Goal: Task Accomplishment & Management: Manage account settings

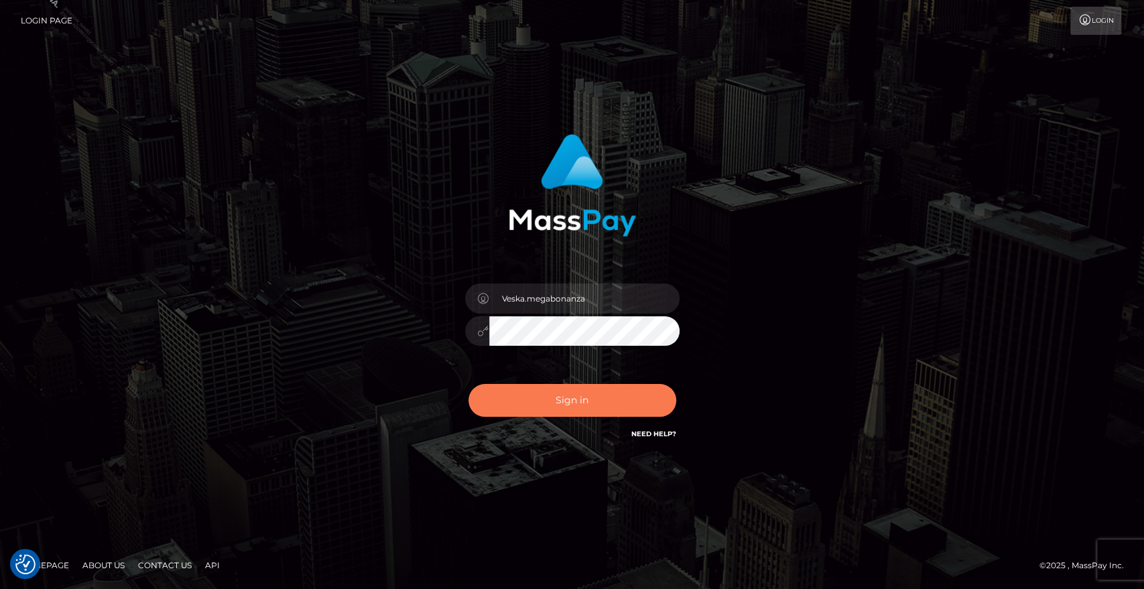
click at [555, 403] on button "Sign in" at bounding box center [573, 400] width 208 height 33
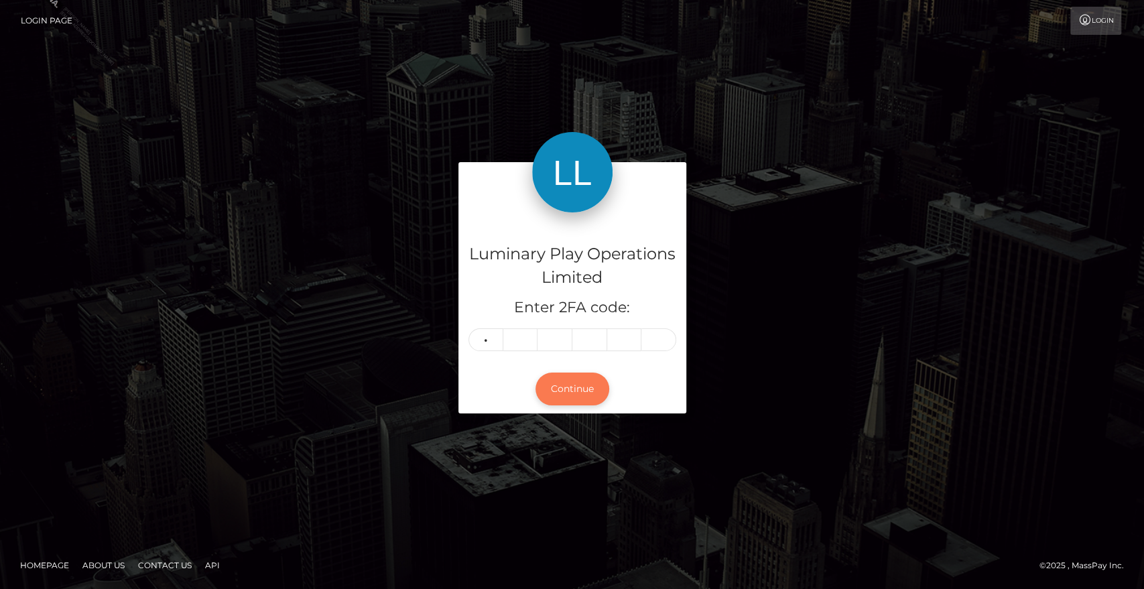
type input "1"
type input "4"
type input "8"
type input "0"
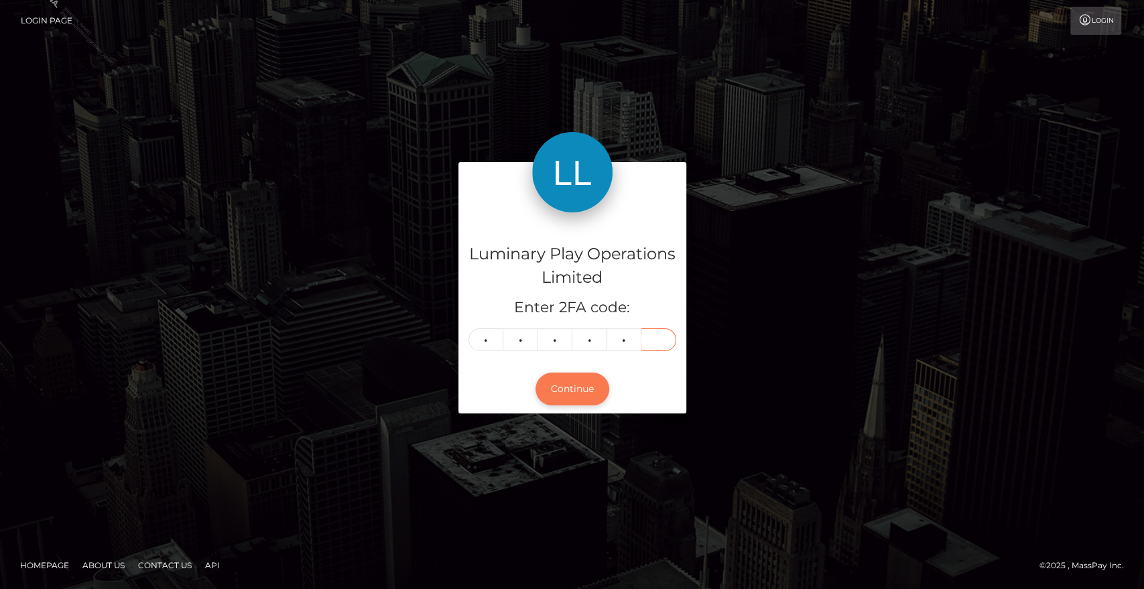
type input "7"
